Goal: Task Accomplishment & Management: Manage account settings

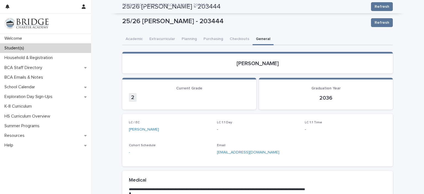
scroll to position [224, 0]
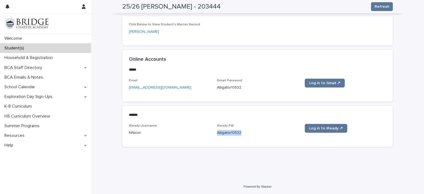
click at [58, 47] on div "Student(s)" at bounding box center [45, 48] width 91 height 10
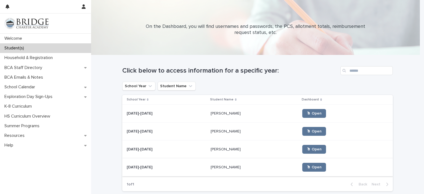
click at [213, 171] on div "Ruger [PERSON_NAME] [PERSON_NAME]" at bounding box center [253, 167] width 87 height 9
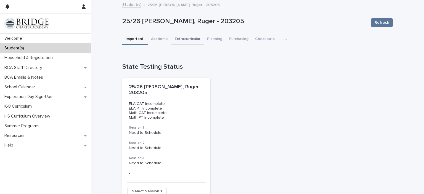
click at [186, 38] on button "Extracurricular" at bounding box center [187, 40] width 32 height 12
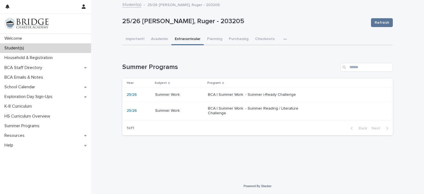
click at [221, 109] on p "BCA | Summer Work - Summer Reading / Literature Challenge" at bounding box center [254, 110] width 92 height 9
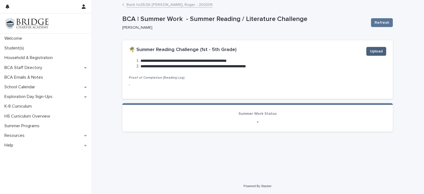
click at [376, 52] on span "Upload" at bounding box center [376, 52] width 13 height 6
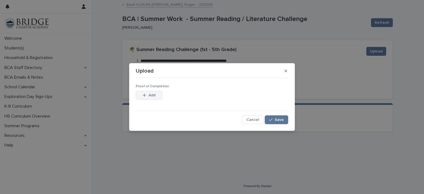
click at [149, 96] on span "Add" at bounding box center [151, 95] width 7 height 4
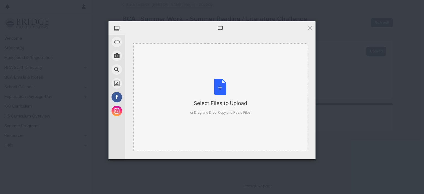
click at [224, 93] on div "Select Files to Upload or Drag and Drop, Copy and Paste Files" at bounding box center [220, 97] width 60 height 37
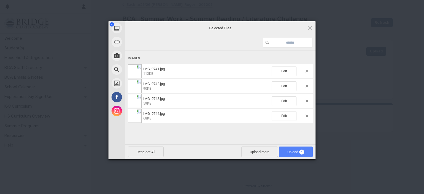
click at [288, 150] on span "Upload 4" at bounding box center [295, 152] width 17 height 4
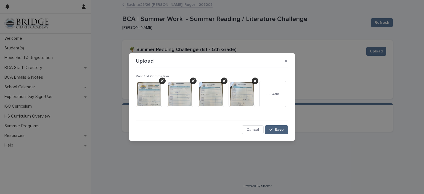
click at [282, 129] on span "Save" at bounding box center [278, 130] width 9 height 4
